Goal: Communication & Community: Answer question/provide support

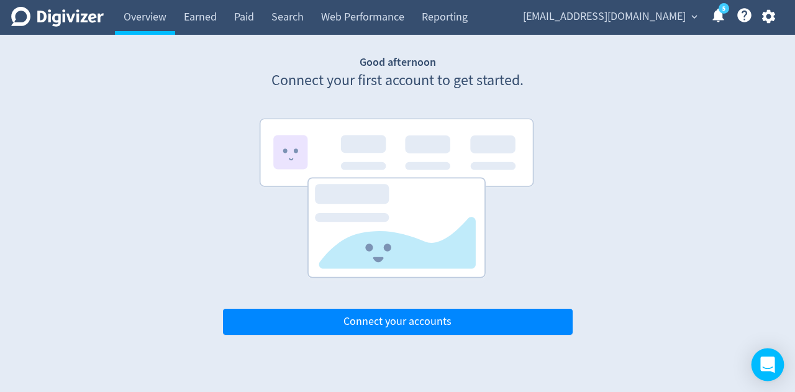
click at [762, 355] on div "Open Intercom Messenger" at bounding box center [767, 364] width 33 height 33
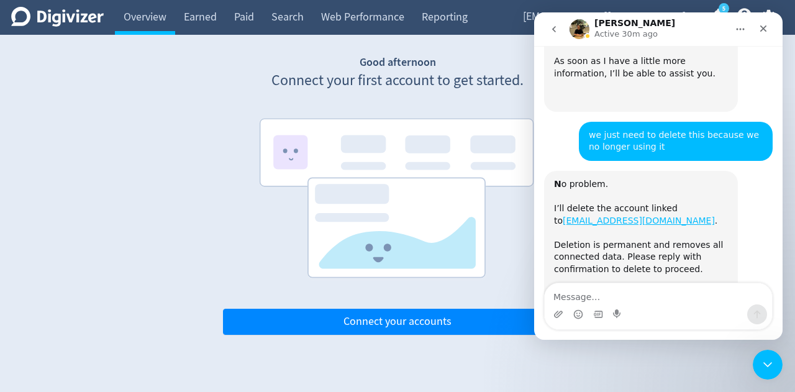
scroll to position [442, 0]
click at [662, 297] on textarea "Message…" at bounding box center [658, 293] width 227 height 21
type textarea "I"
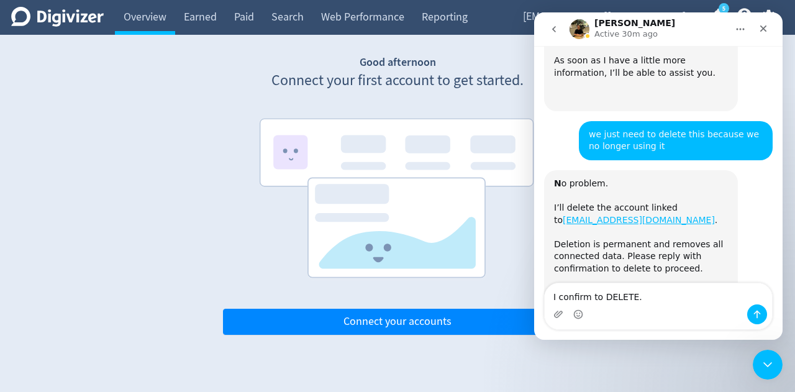
type textarea "I confirm to DELETE."
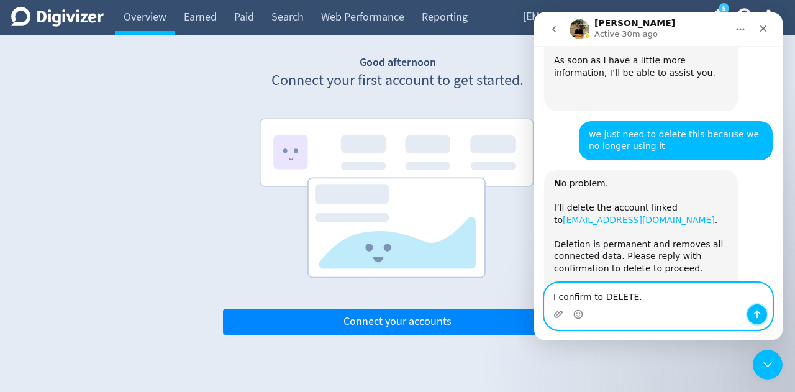
click at [756, 314] on icon "Send a message…" at bounding box center [757, 314] width 10 height 10
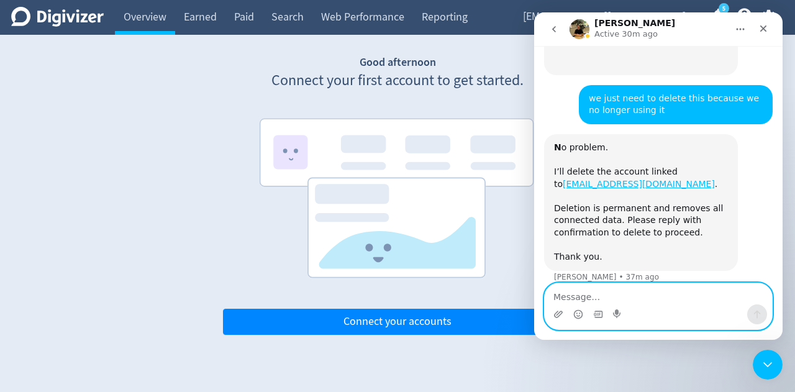
scroll to position [479, 0]
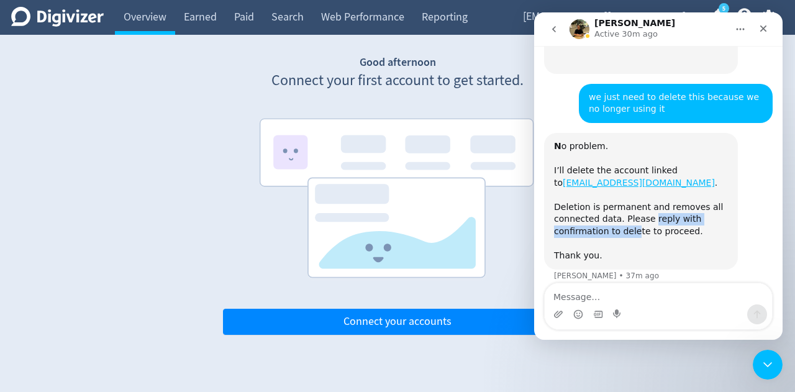
drag, startPoint x: 644, startPoint y: 171, endPoint x: 630, endPoint y: 181, distance: 18.3
click at [630, 181] on div "N o problem. I’ll delete the account linked to [EMAIL_ADDRESS][DOMAIN_NAME] . D…" at bounding box center [641, 201] width 174 height 122
click at [549, 182] on div "N o problem. I’ll delete the account linked to [EMAIL_ADDRESS][DOMAIN_NAME] . D…" at bounding box center [641, 201] width 194 height 137
click at [554, 182] on div "N o problem. I’ll delete the account linked to [EMAIL_ADDRESS][DOMAIN_NAME] . D…" at bounding box center [641, 201] width 174 height 122
drag, startPoint x: 553, startPoint y: 182, endPoint x: 638, endPoint y: 184, distance: 85.1
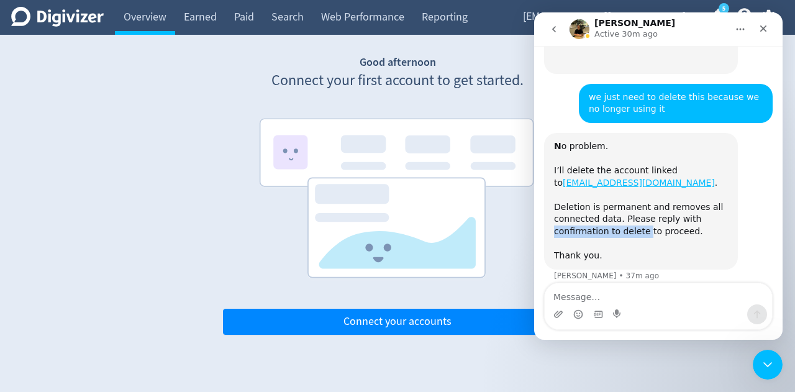
click at [638, 184] on div "N o problem. I’ll delete the account linked to [EMAIL_ADDRESS][DOMAIN_NAME] . D…" at bounding box center [641, 201] width 194 height 137
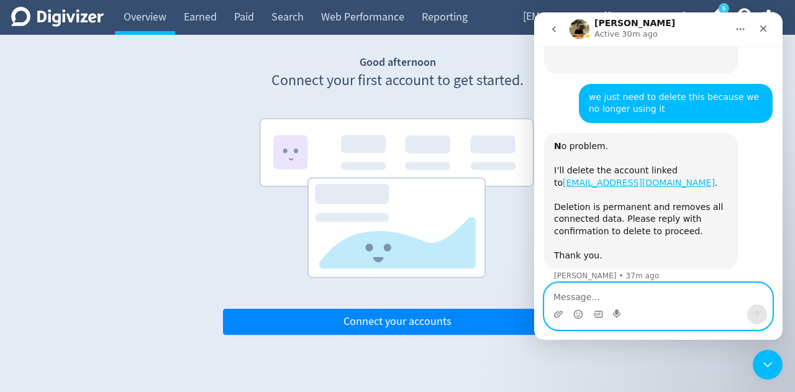
click at [622, 289] on textarea "Message…" at bounding box center [658, 293] width 227 height 21
paste textarea "confirmation to delete"
type textarea "confirmation to delete"
click at [756, 315] on icon "Send a message…" at bounding box center [757, 314] width 7 height 8
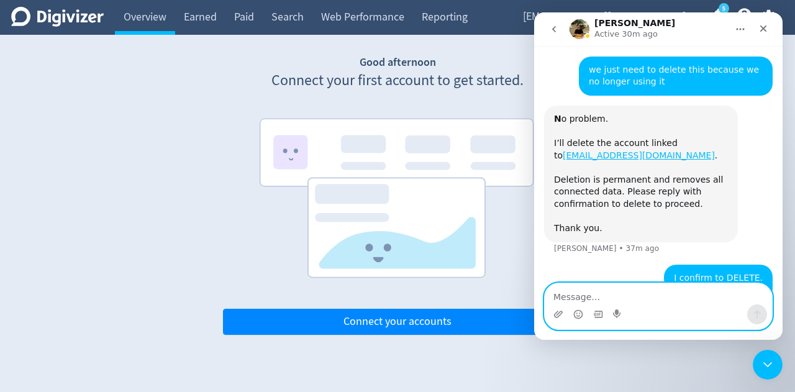
scroll to position [507, 0]
